Goal: Task Accomplishment & Management: Manage account settings

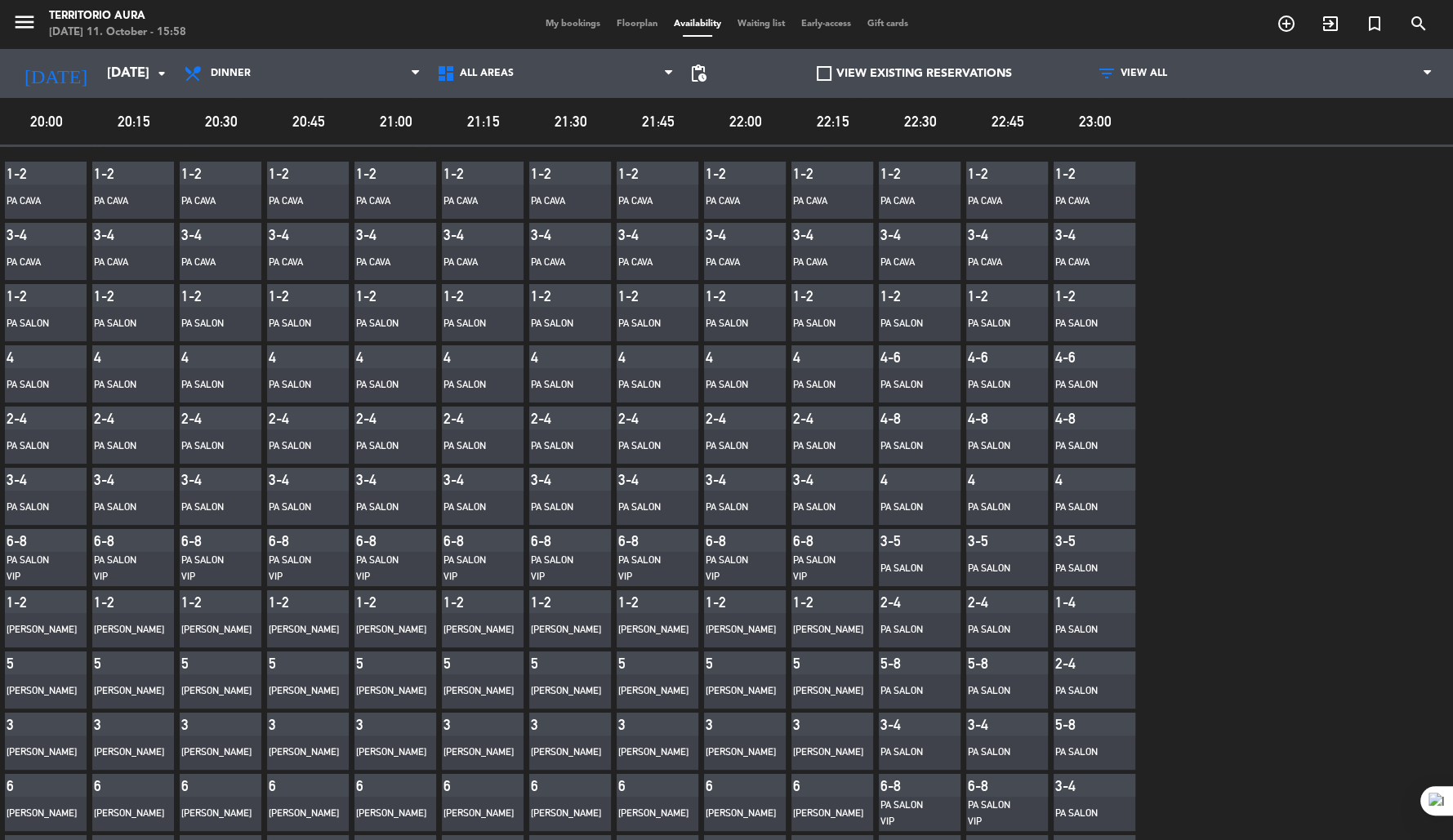
click at [578, 24] on span "My bookings" at bounding box center [573, 24] width 71 height 9
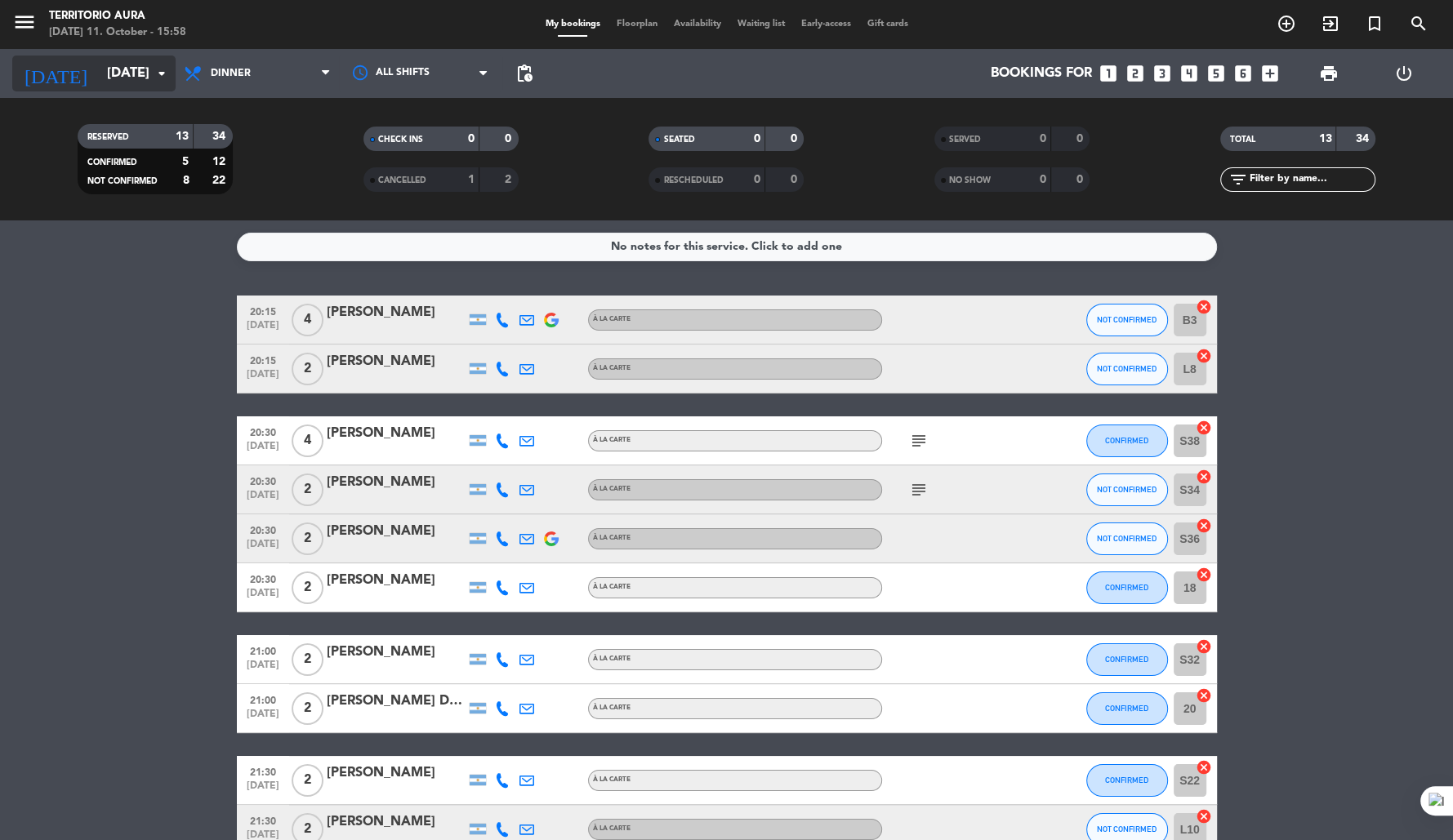
click at [137, 68] on input "[DATE]" at bounding box center [186, 74] width 173 height 32
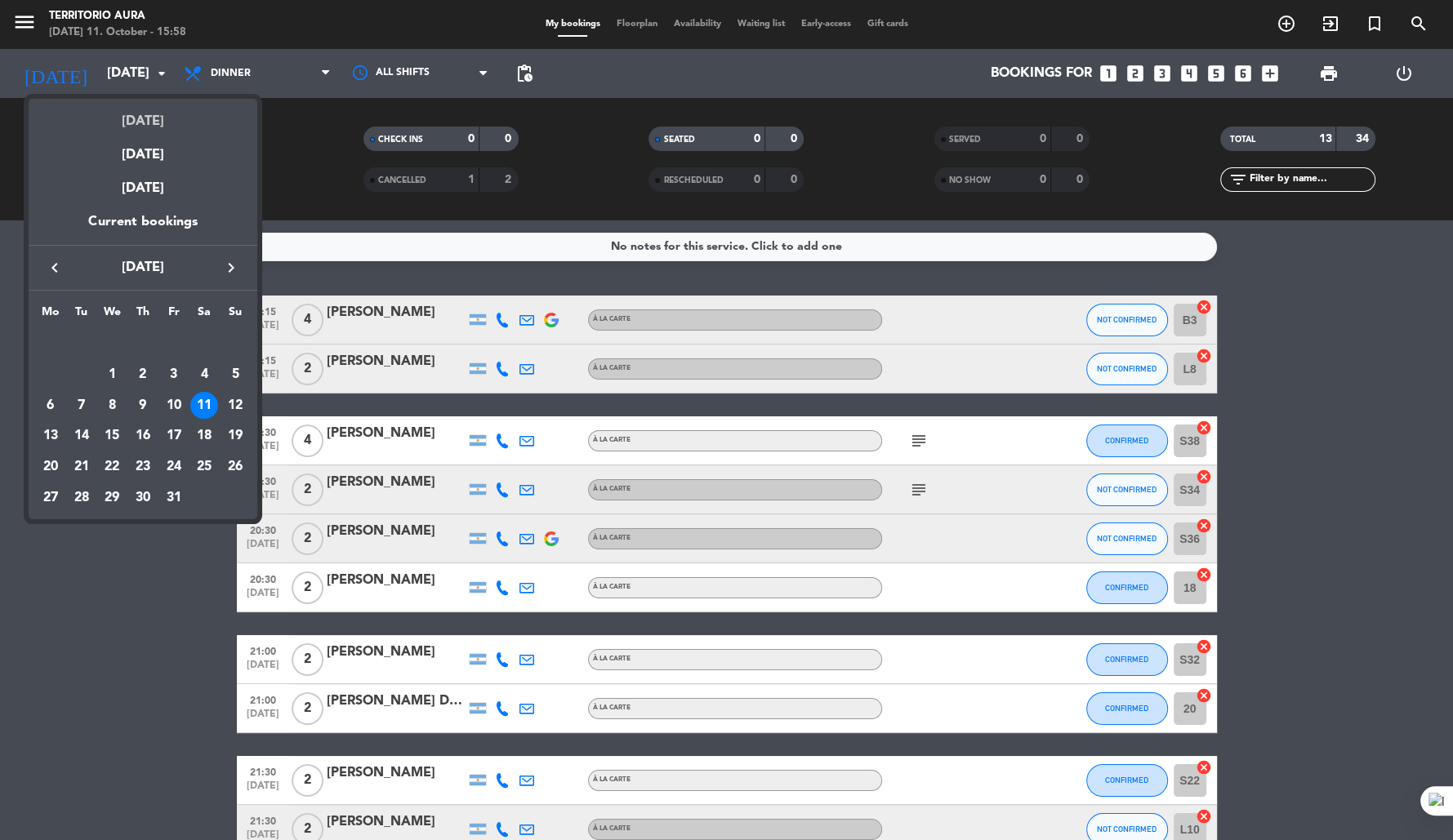
click at [150, 113] on div "[DATE]" at bounding box center [143, 116] width 229 height 34
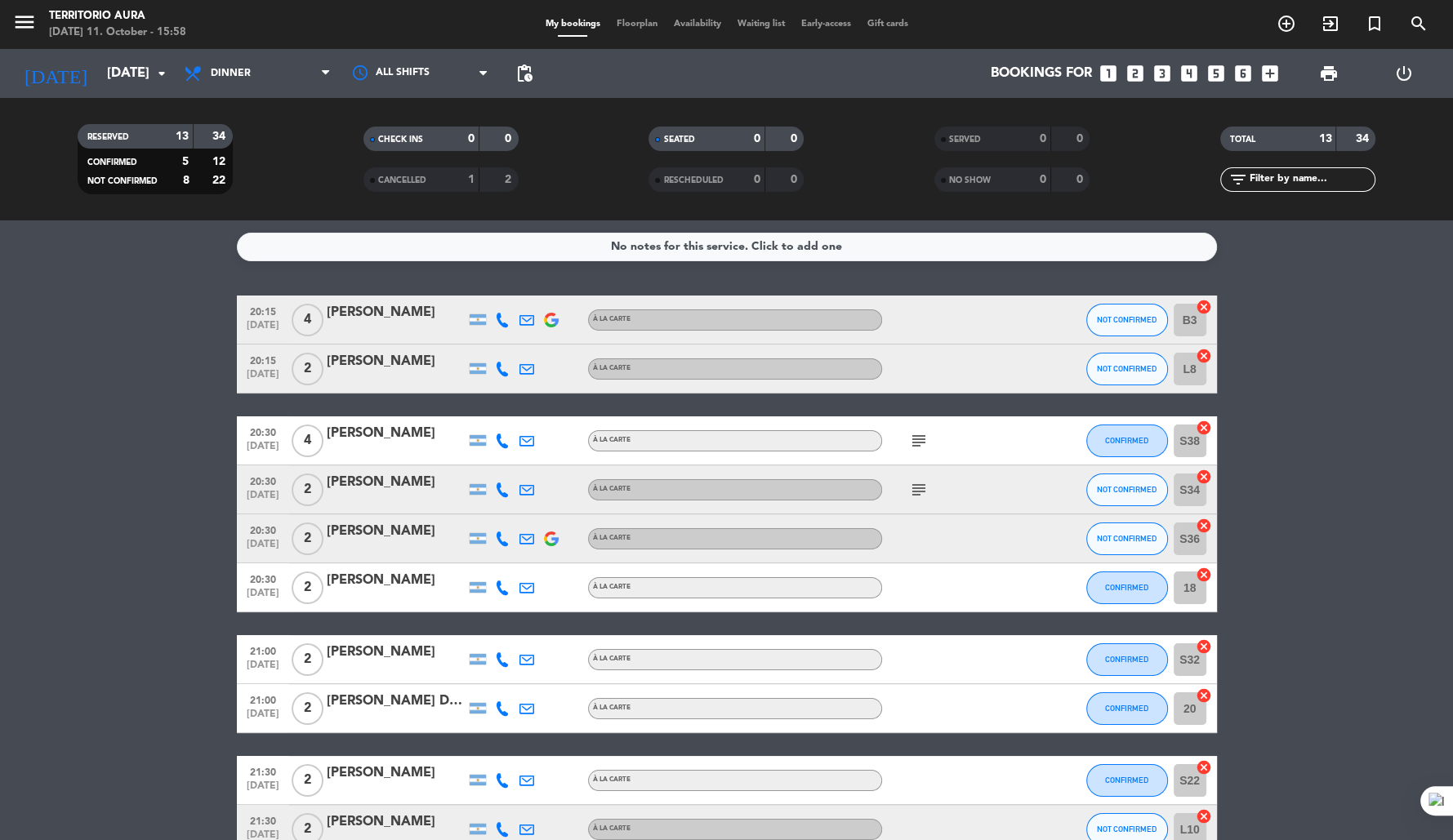
click at [698, 181] on span "RESCHEDULED" at bounding box center [692, 181] width 60 height 8
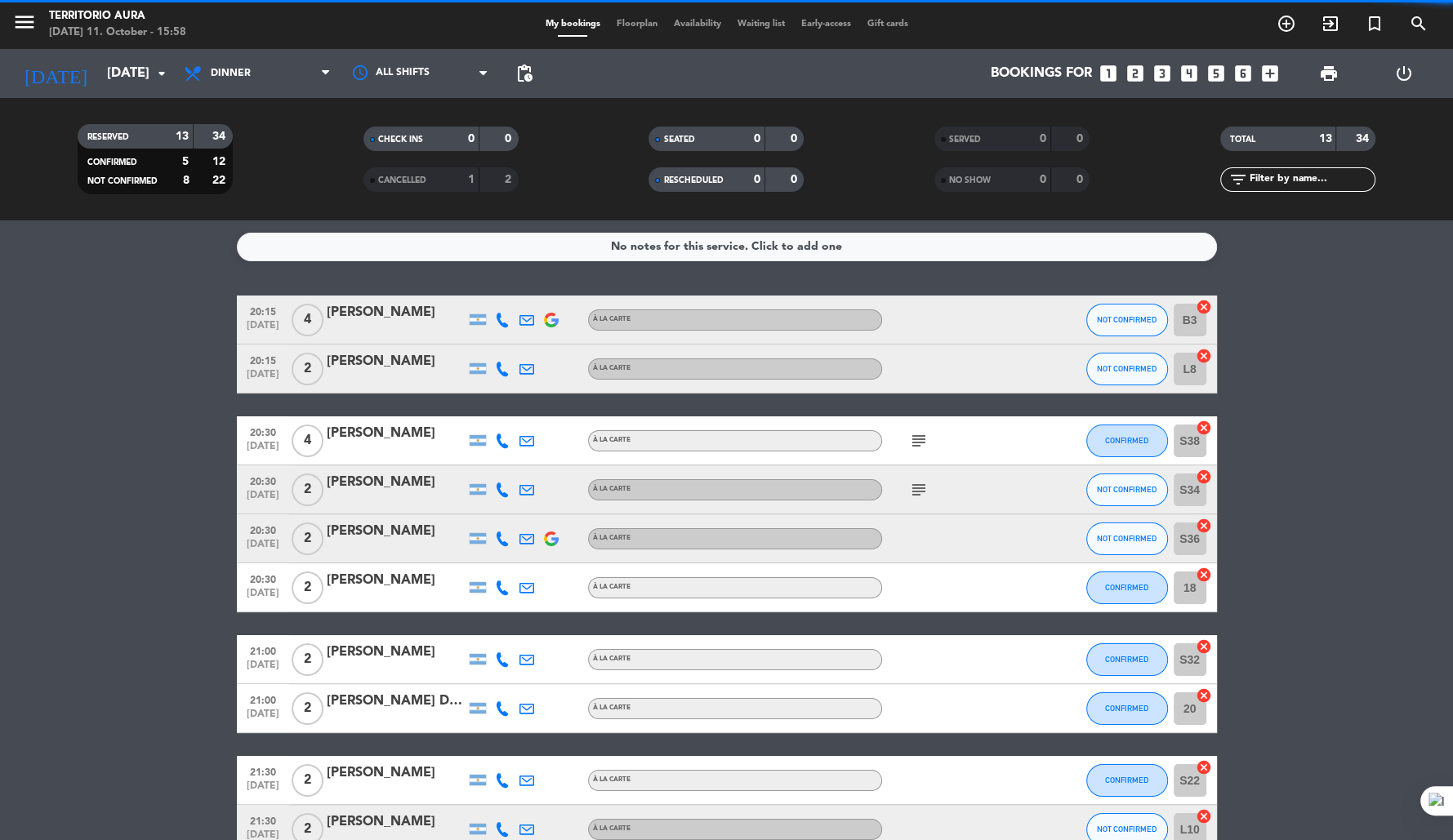
click at [698, 181] on span "RESCHEDULED" at bounding box center [692, 181] width 60 height 8
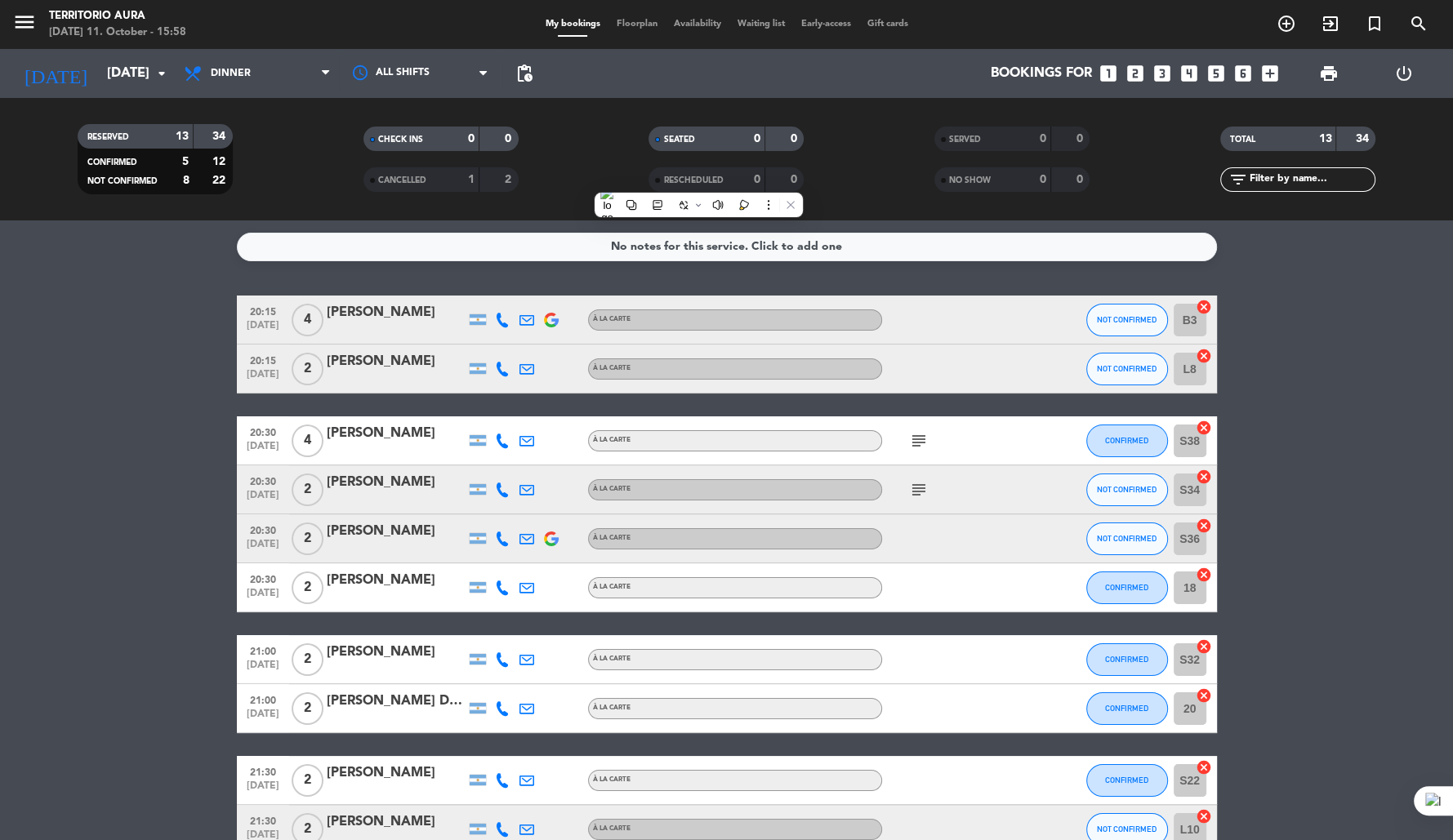
click at [429, 179] on div "CANCELLED" at bounding box center [404, 180] width 75 height 18
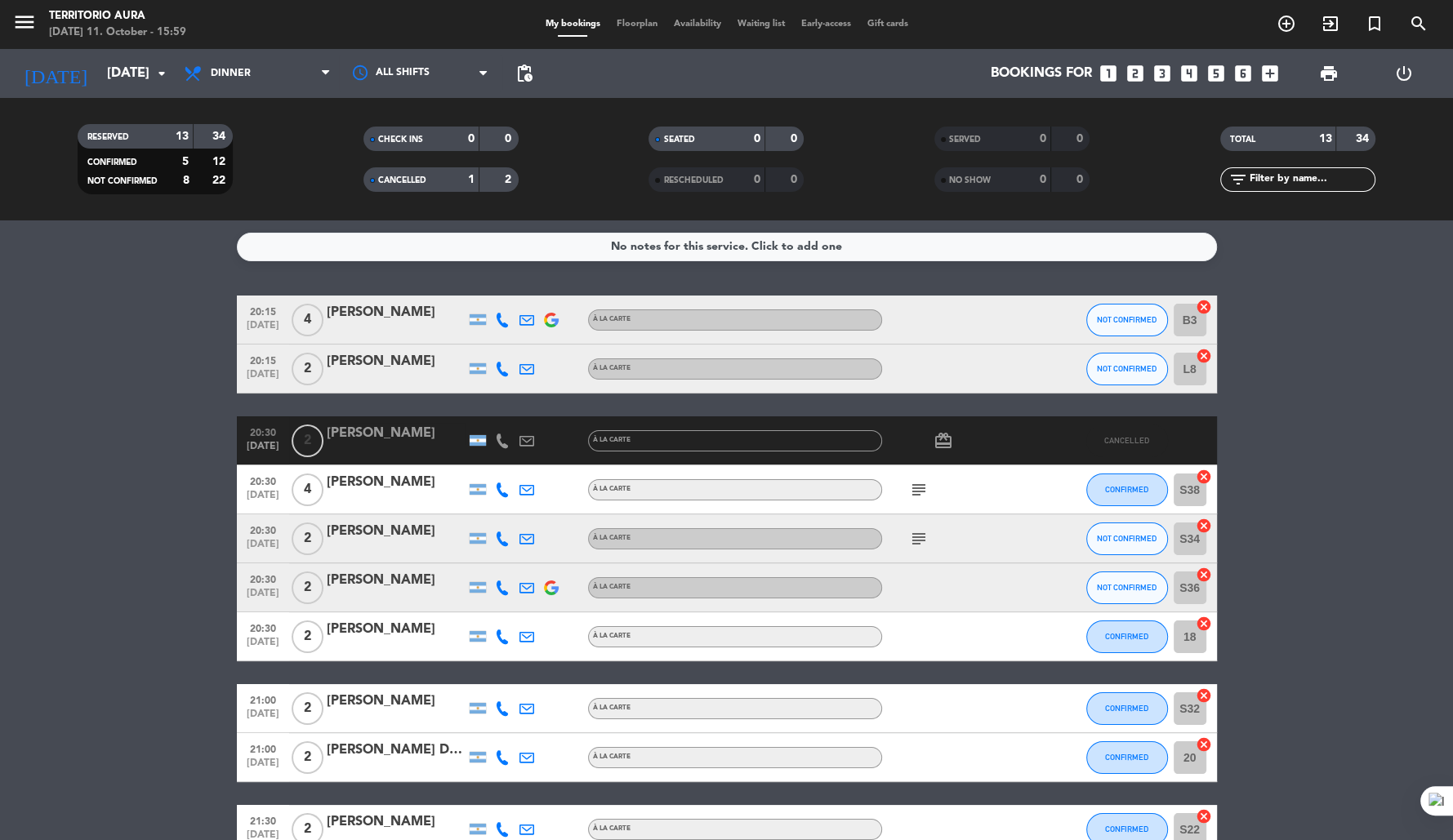
click at [922, 490] on icon "subject" at bounding box center [919, 489] width 19 height 19
click at [916, 489] on icon "subject" at bounding box center [919, 489] width 19 height 19
click at [692, 139] on span "SEATED" at bounding box center [678, 139] width 31 height 8
click at [113, 73] on input "[DATE]" at bounding box center [186, 74] width 173 height 32
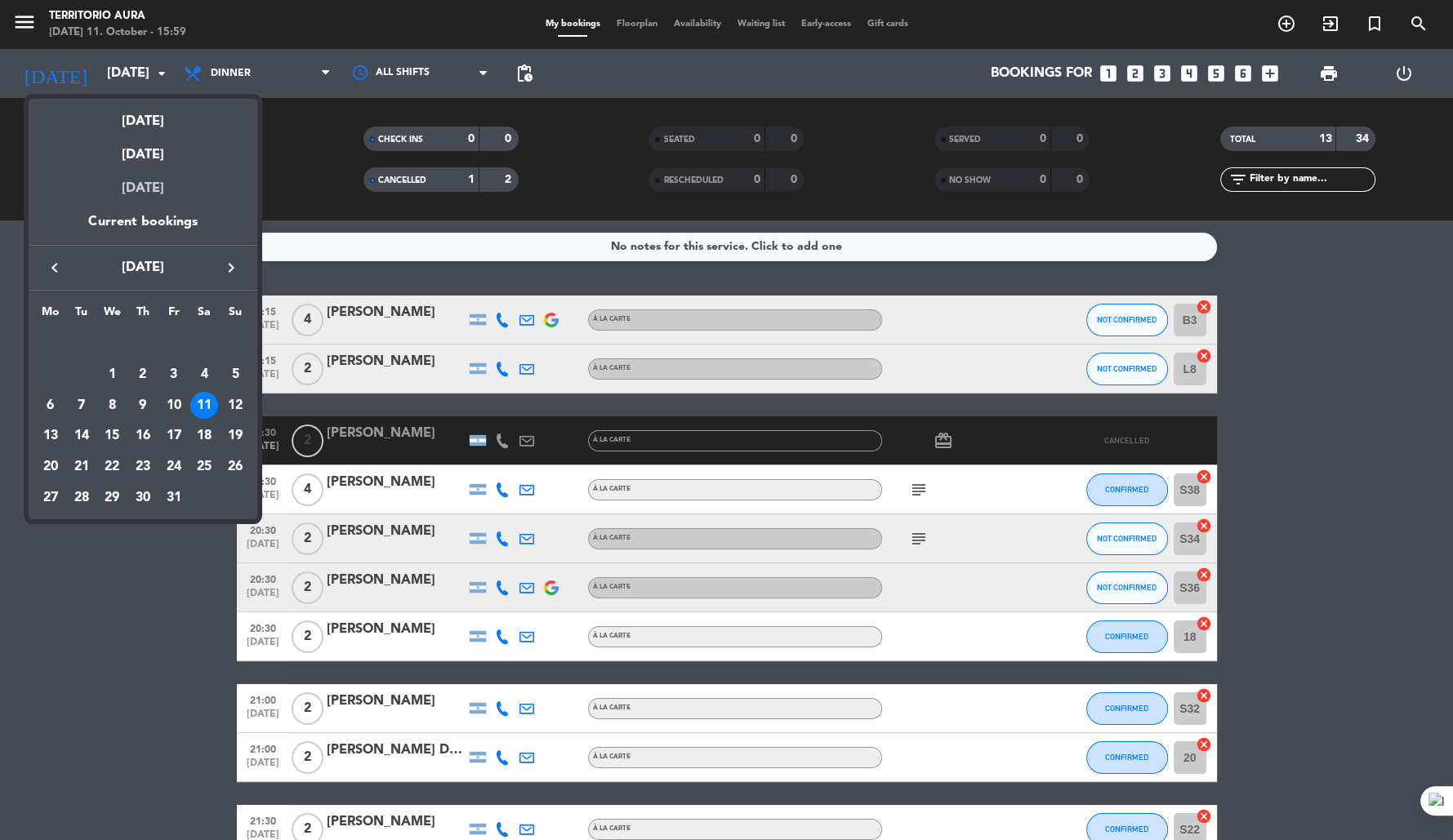
click at [160, 184] on div "[DATE]" at bounding box center [143, 188] width 229 height 45
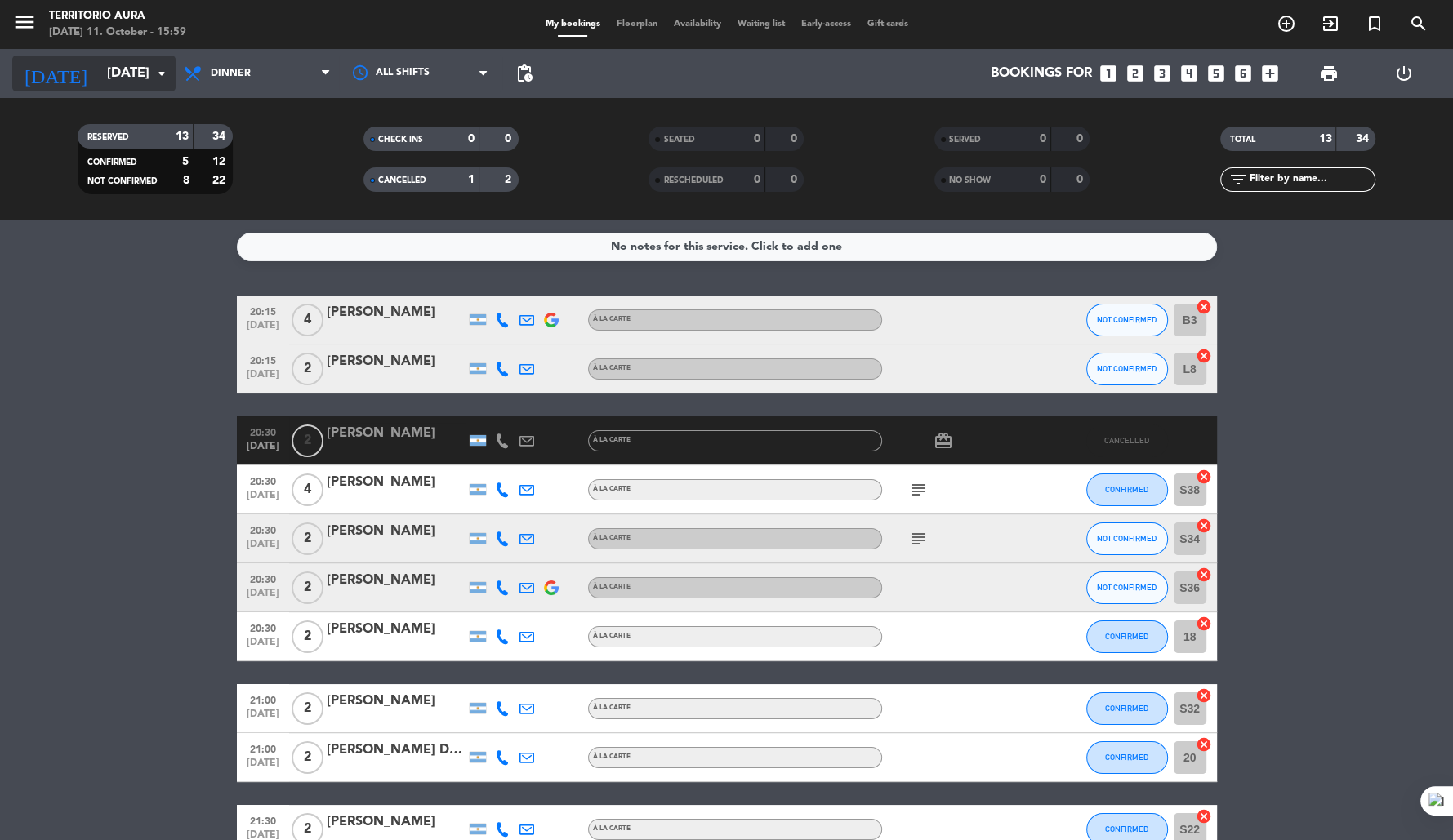
click at [128, 64] on input "[DATE]" at bounding box center [186, 74] width 173 height 32
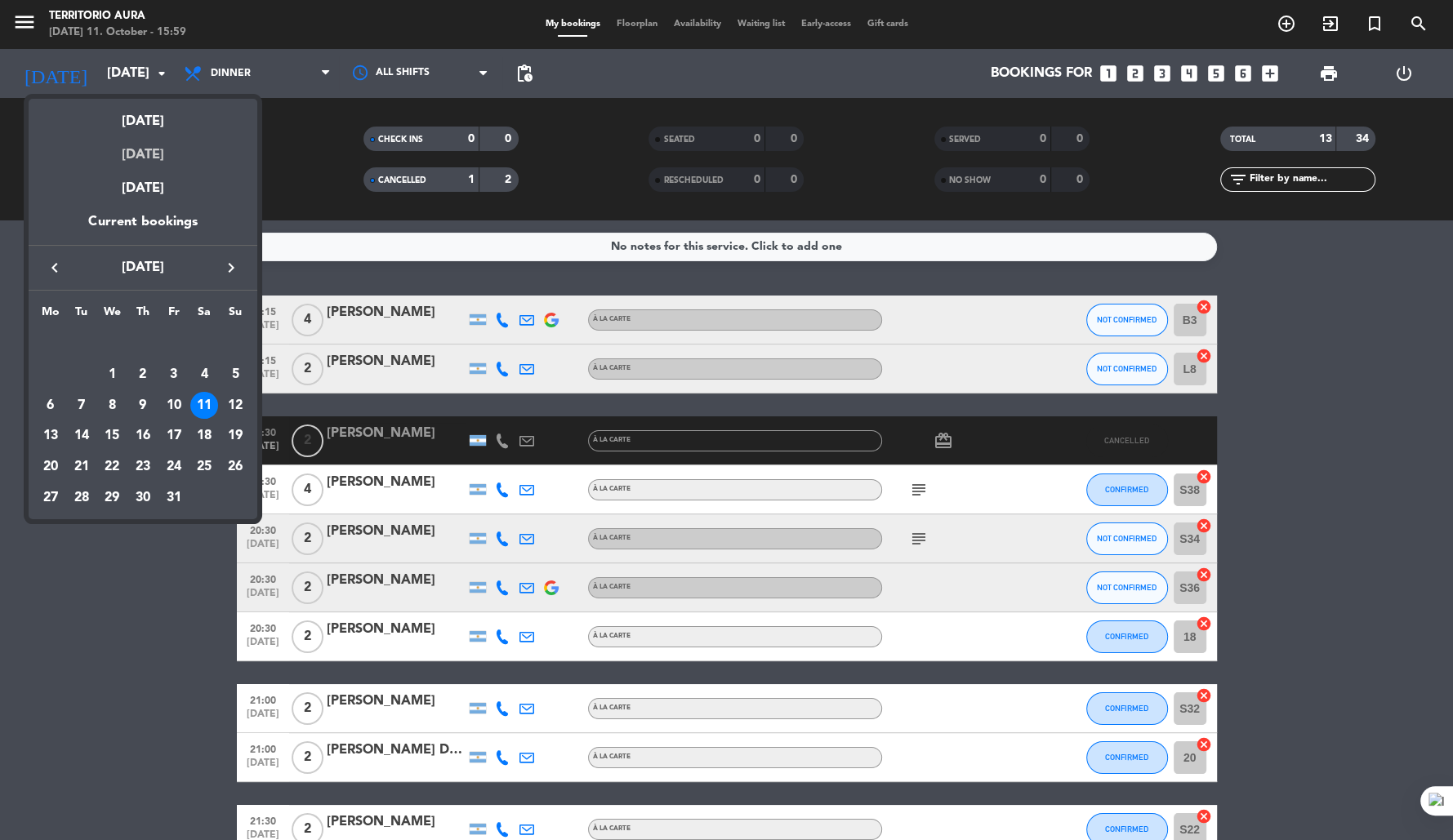
click at [157, 155] on div "[DATE]" at bounding box center [143, 149] width 229 height 34
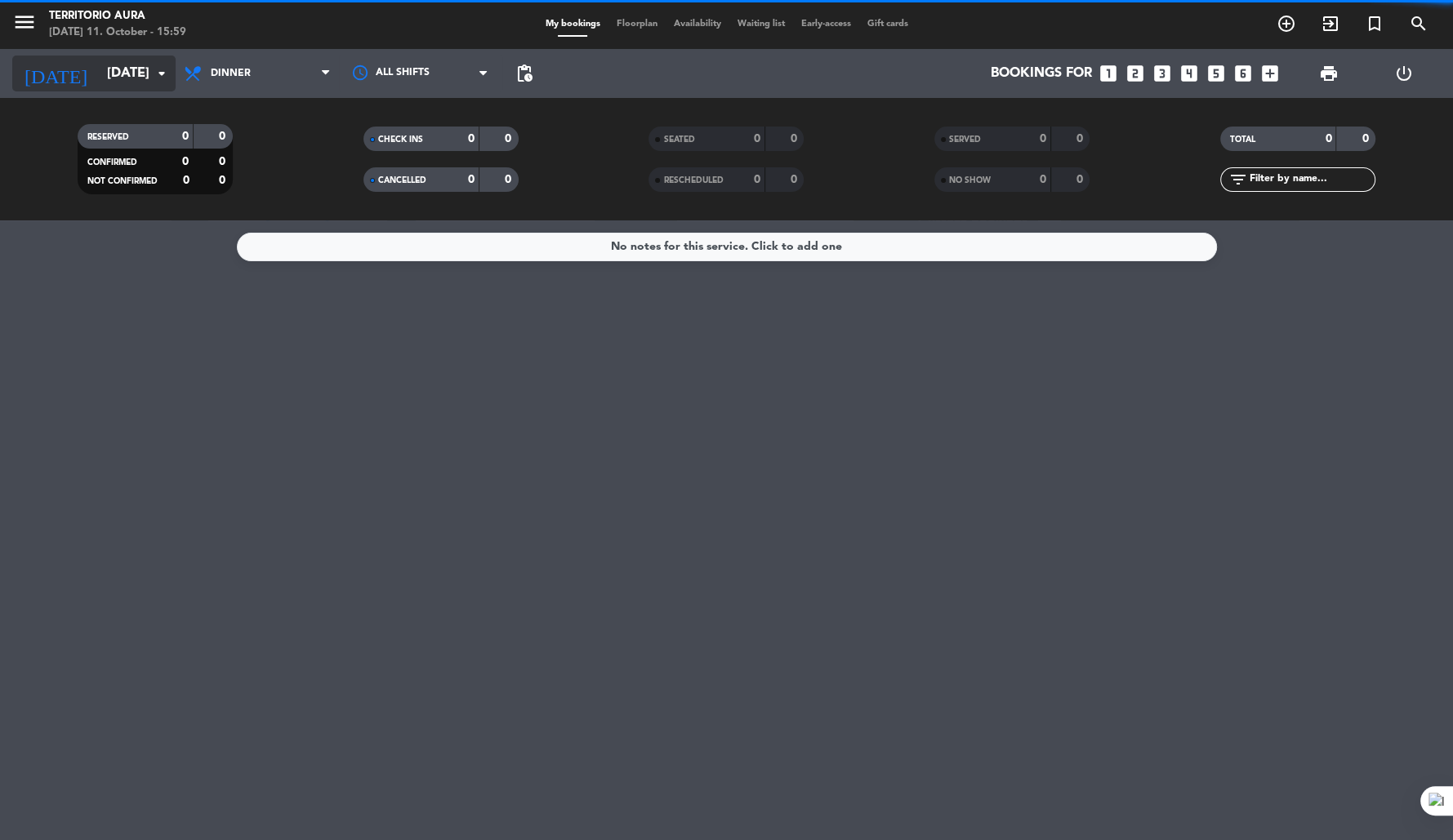
click at [130, 62] on input "[DATE]" at bounding box center [186, 74] width 173 height 32
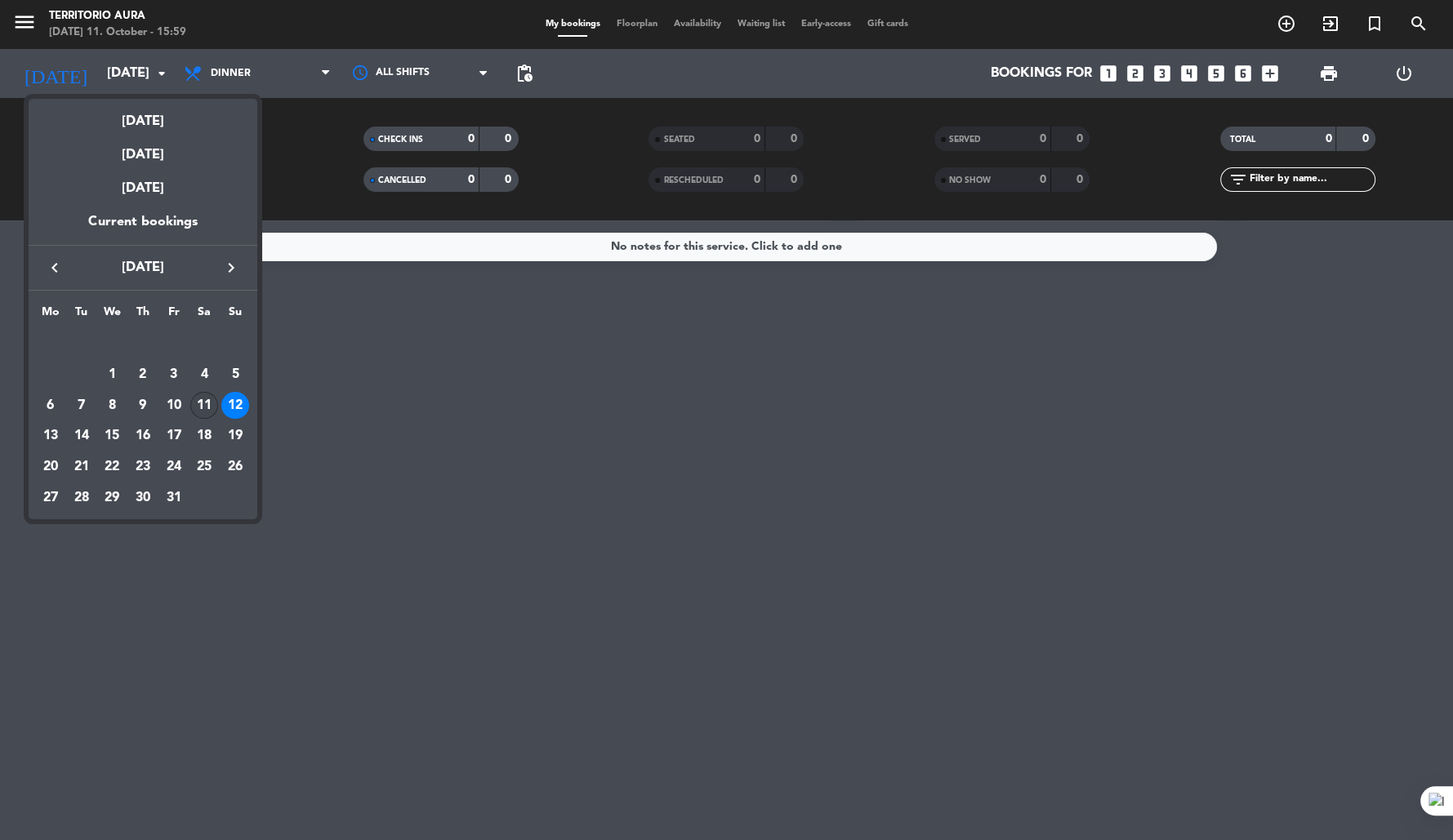
click at [208, 403] on div "11" at bounding box center [203, 406] width 28 height 28
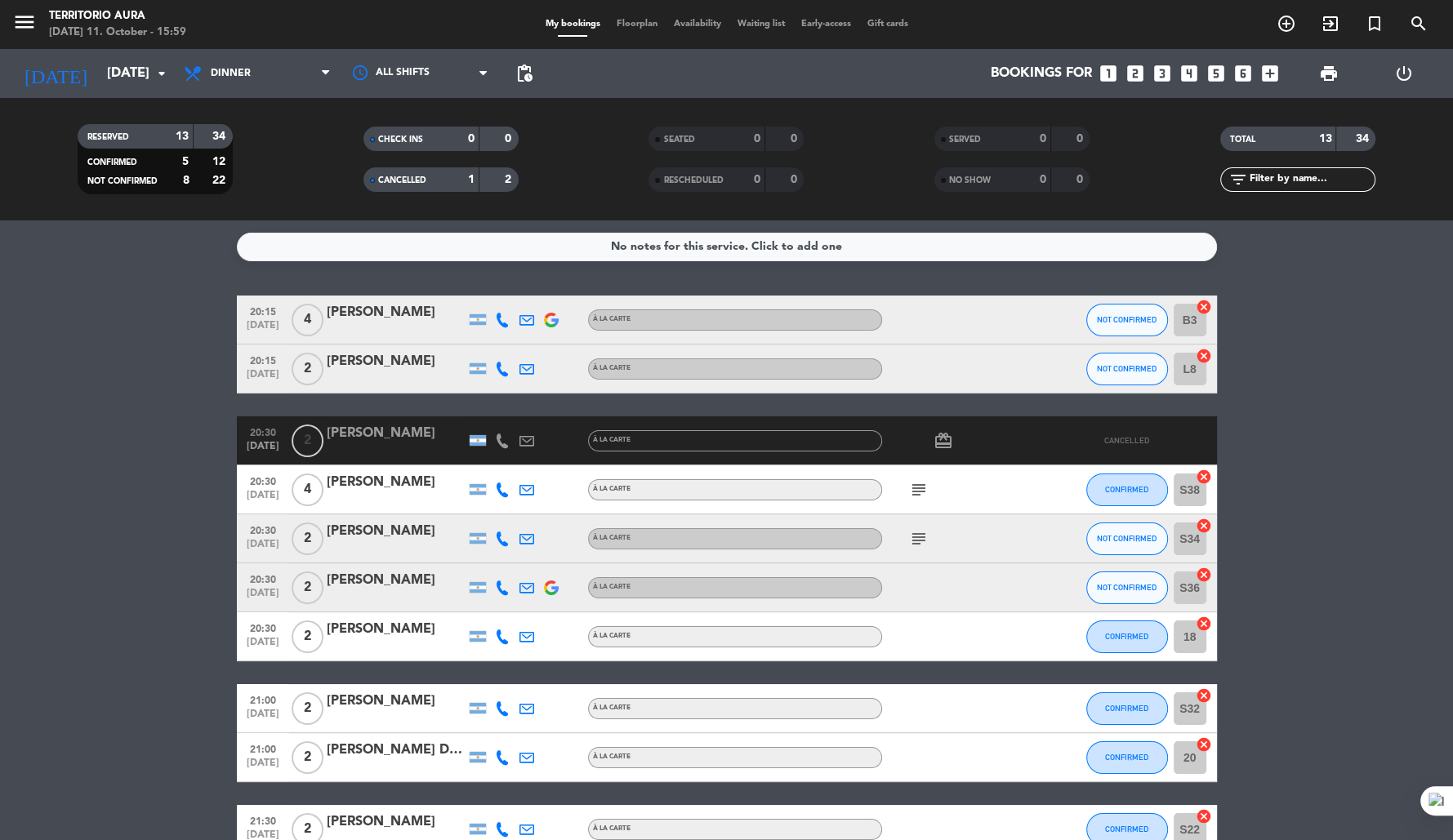
click at [685, 139] on span "SEATED" at bounding box center [678, 139] width 31 height 8
click at [113, 69] on input "[DATE]" at bounding box center [186, 74] width 173 height 32
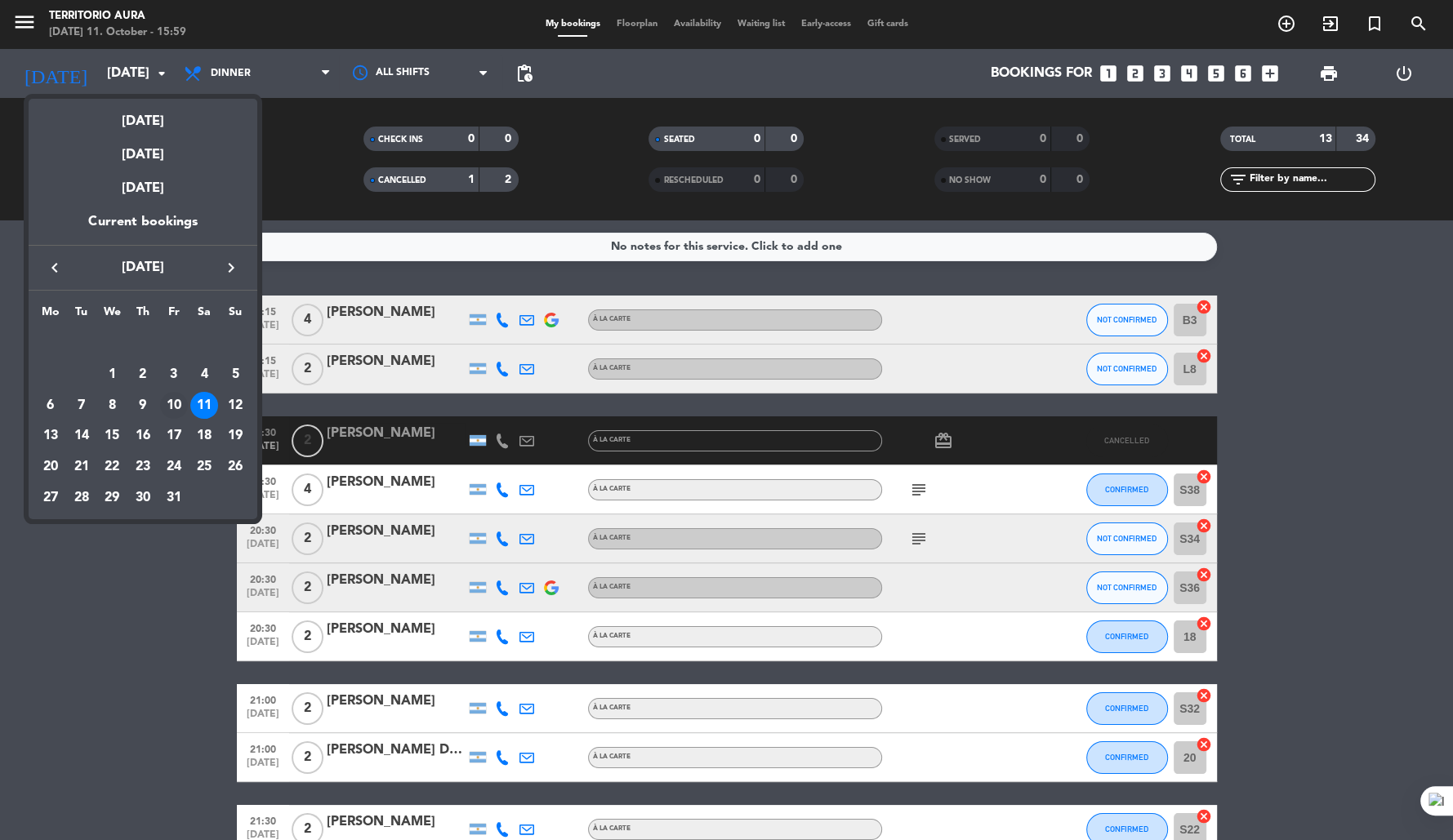
click at [175, 403] on div "10" at bounding box center [173, 406] width 28 height 28
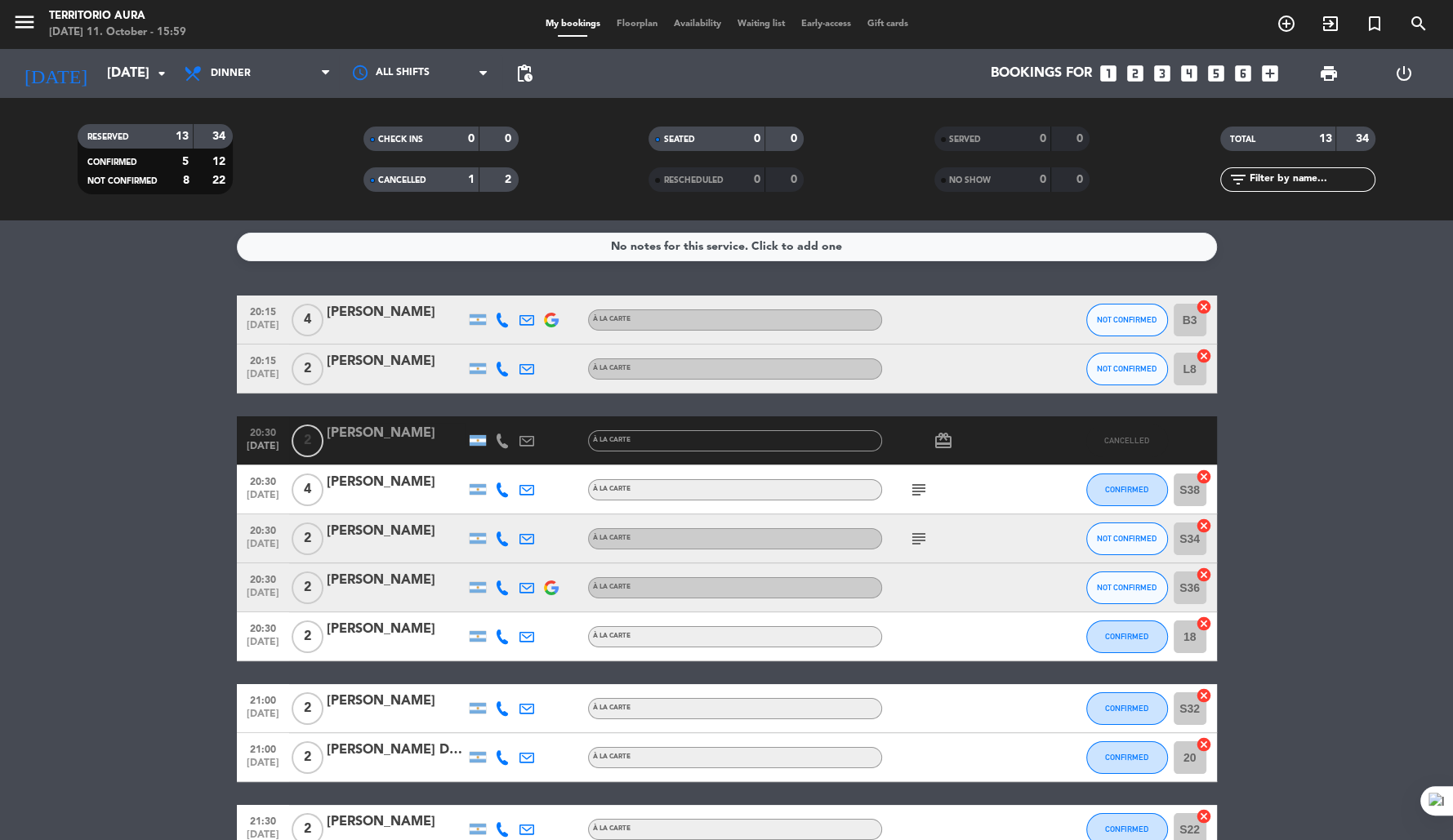
type input "[DATE]"
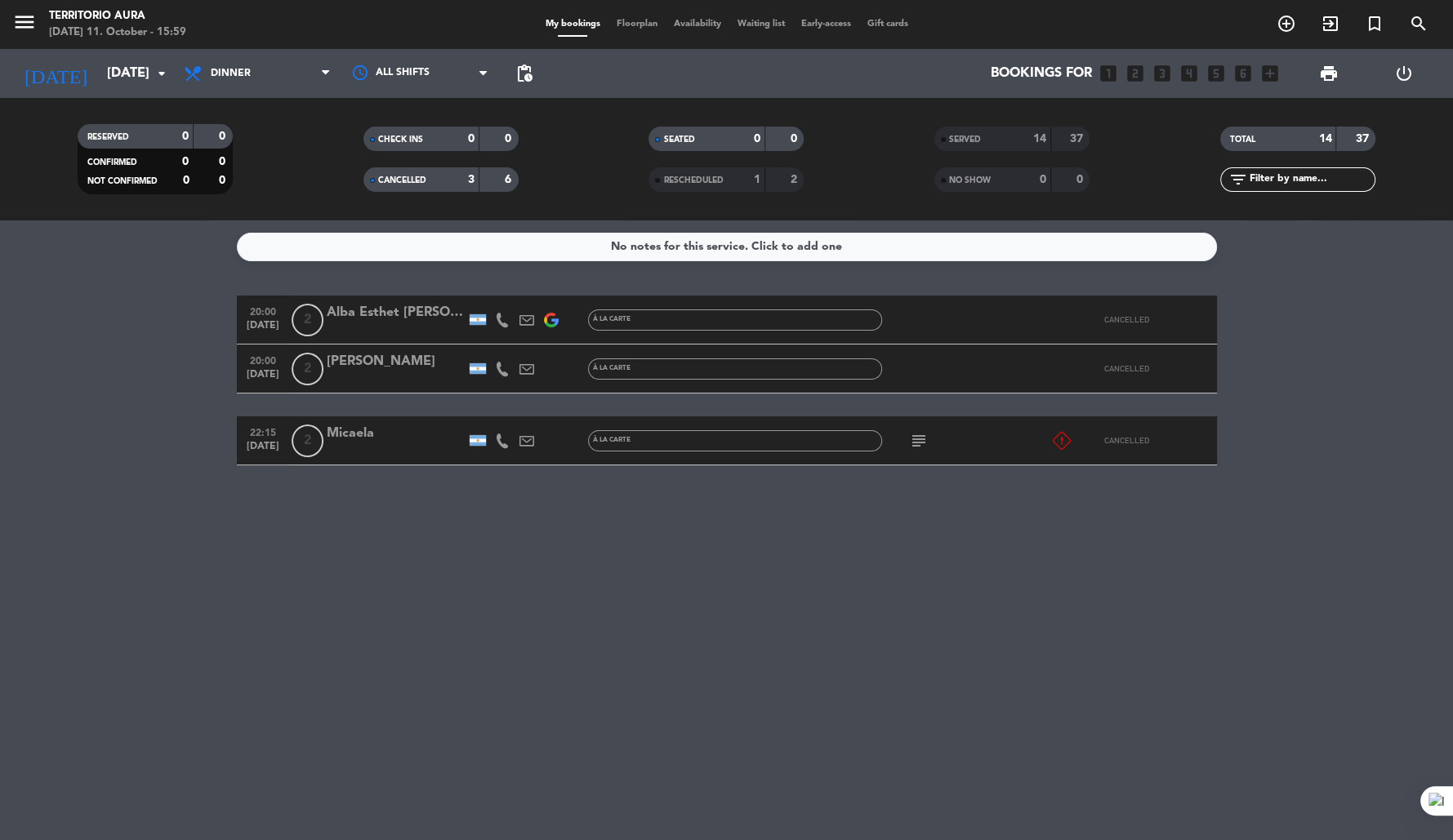
click at [1108, 72] on icon "looks_one" at bounding box center [1108, 73] width 21 height 21
click at [524, 74] on span "pending_actions" at bounding box center [524, 73] width 19 height 19
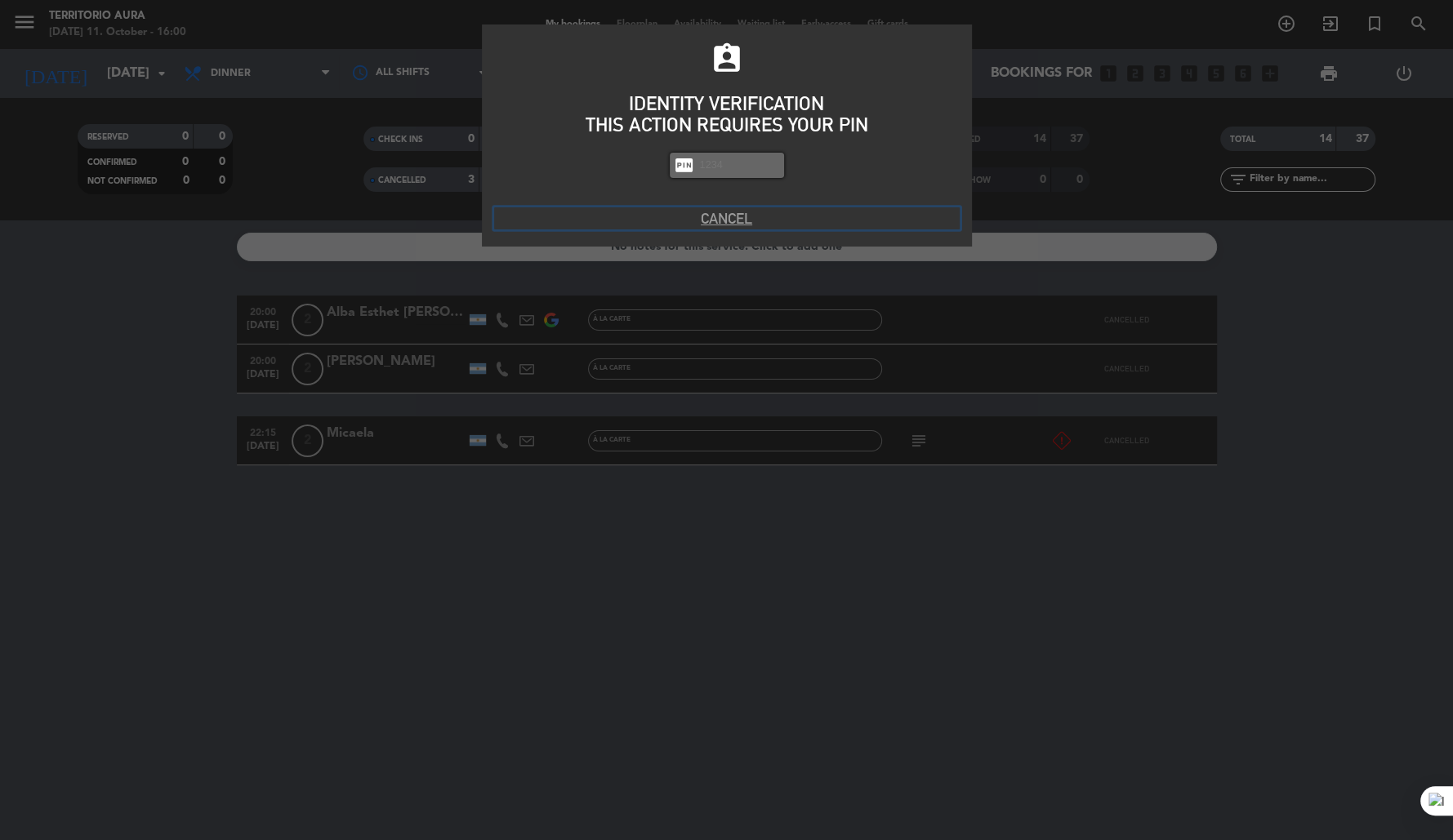
click at [726, 219] on button "Cancel" at bounding box center [727, 218] width 466 height 22
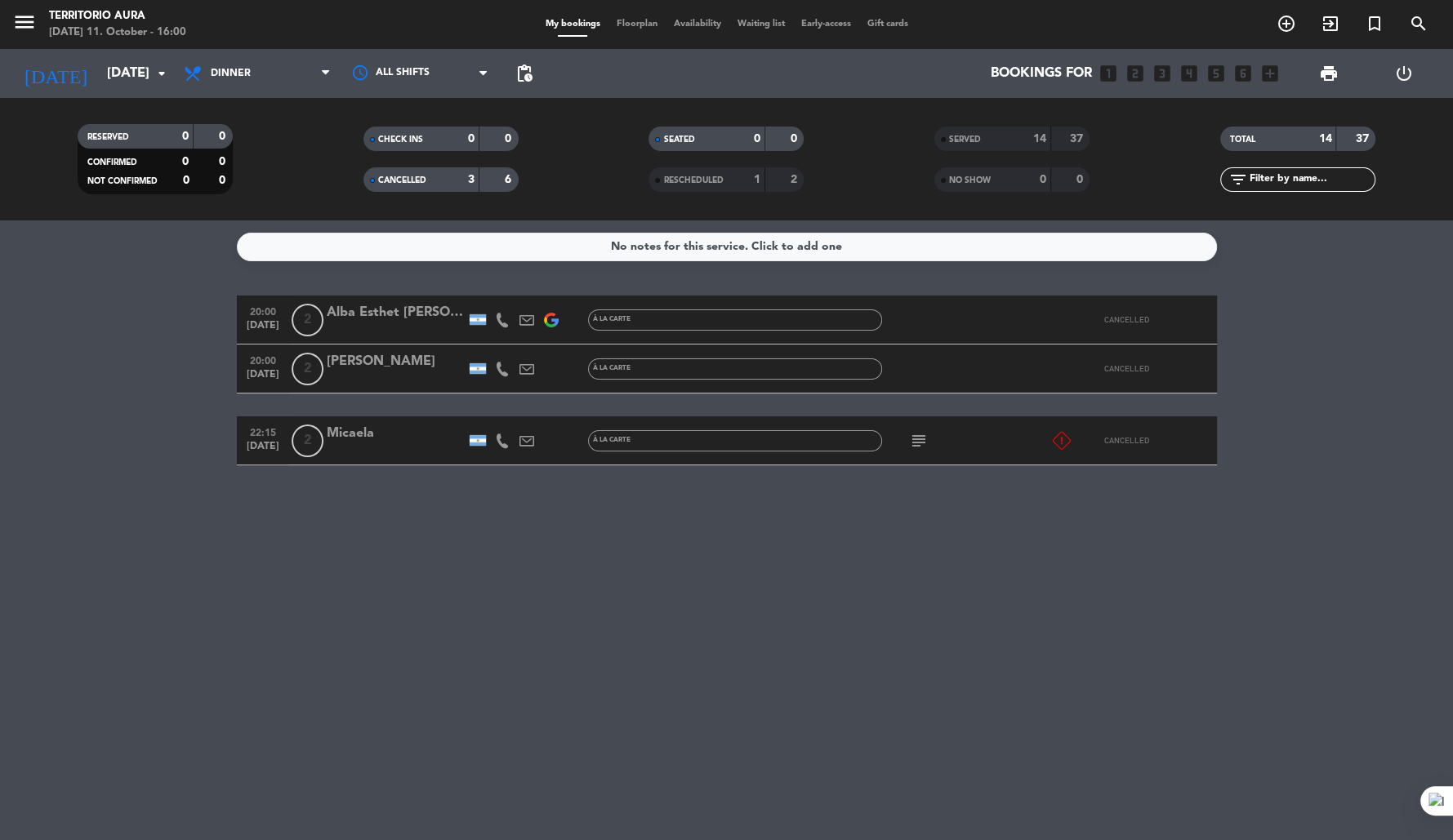
click at [633, 23] on span "Floorplan" at bounding box center [637, 24] width 57 height 9
click at [639, 25] on span "Floorplan" at bounding box center [637, 24] width 57 height 9
click at [832, 27] on span "Early-access" at bounding box center [826, 24] width 66 height 9
click at [109, 67] on input "[DATE]" at bounding box center [186, 74] width 173 height 32
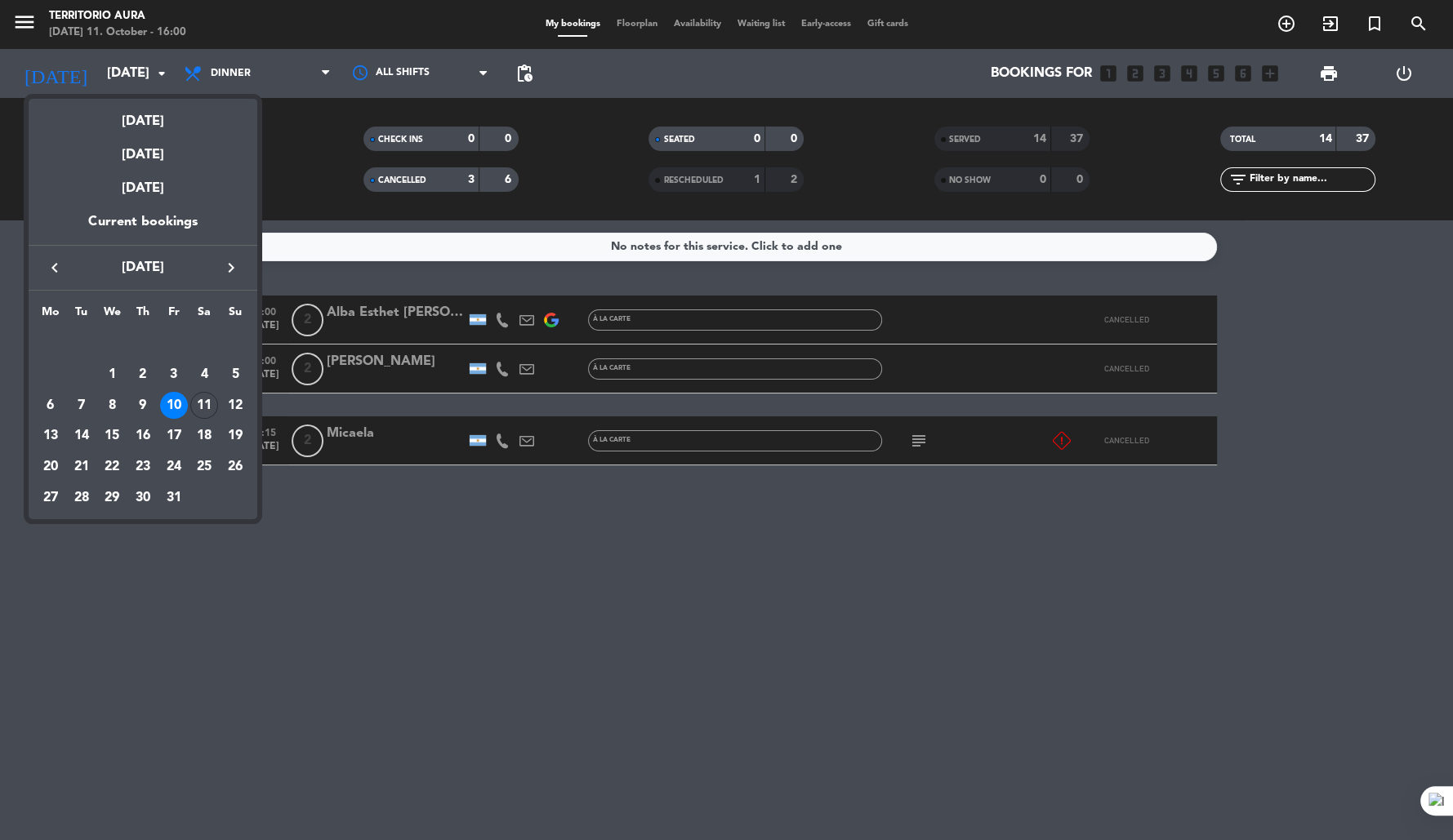
click at [377, 582] on div at bounding box center [726, 420] width 1453 height 840
